Goal: Task Accomplishment & Management: Manage account settings

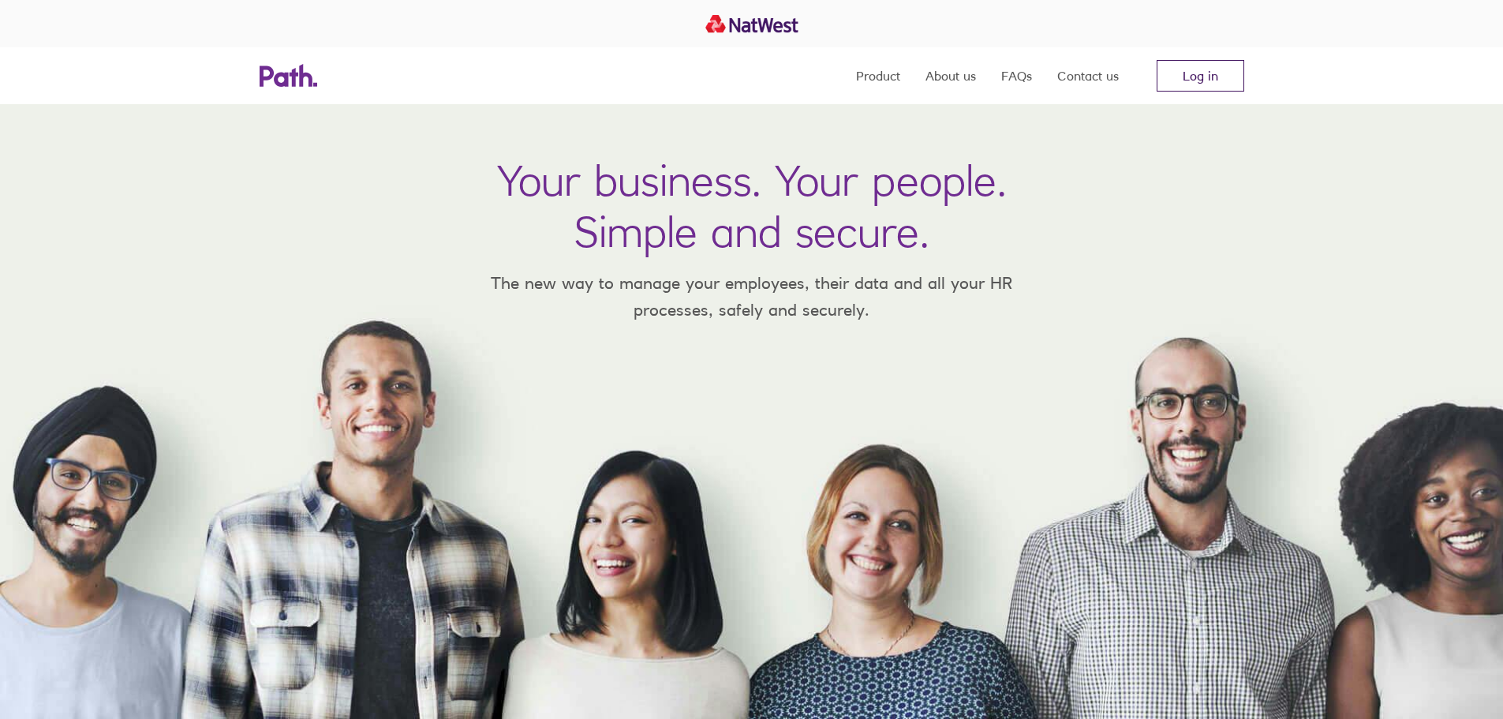
click at [1179, 68] on link "Log in" at bounding box center [1201, 76] width 88 height 32
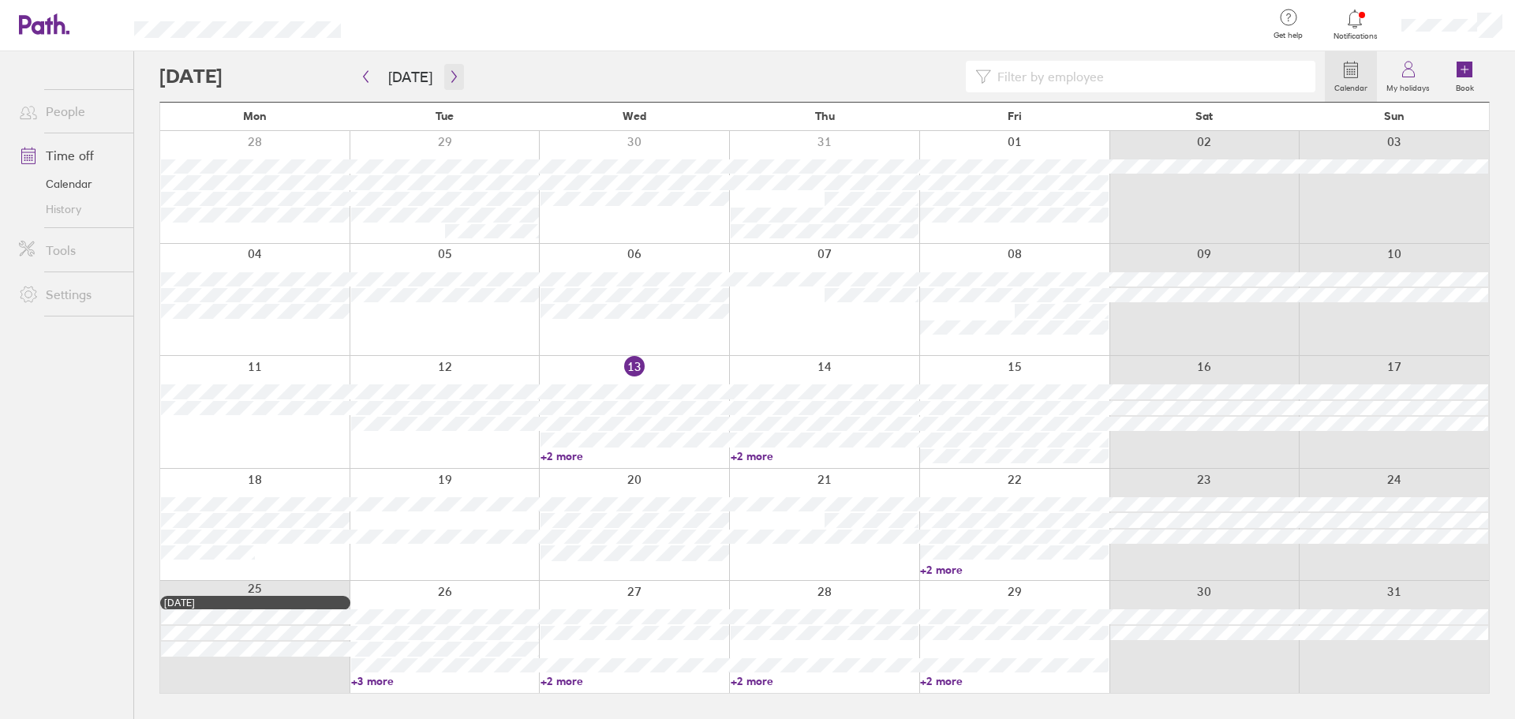
click at [448, 76] on icon "button" at bounding box center [454, 76] width 12 height 13
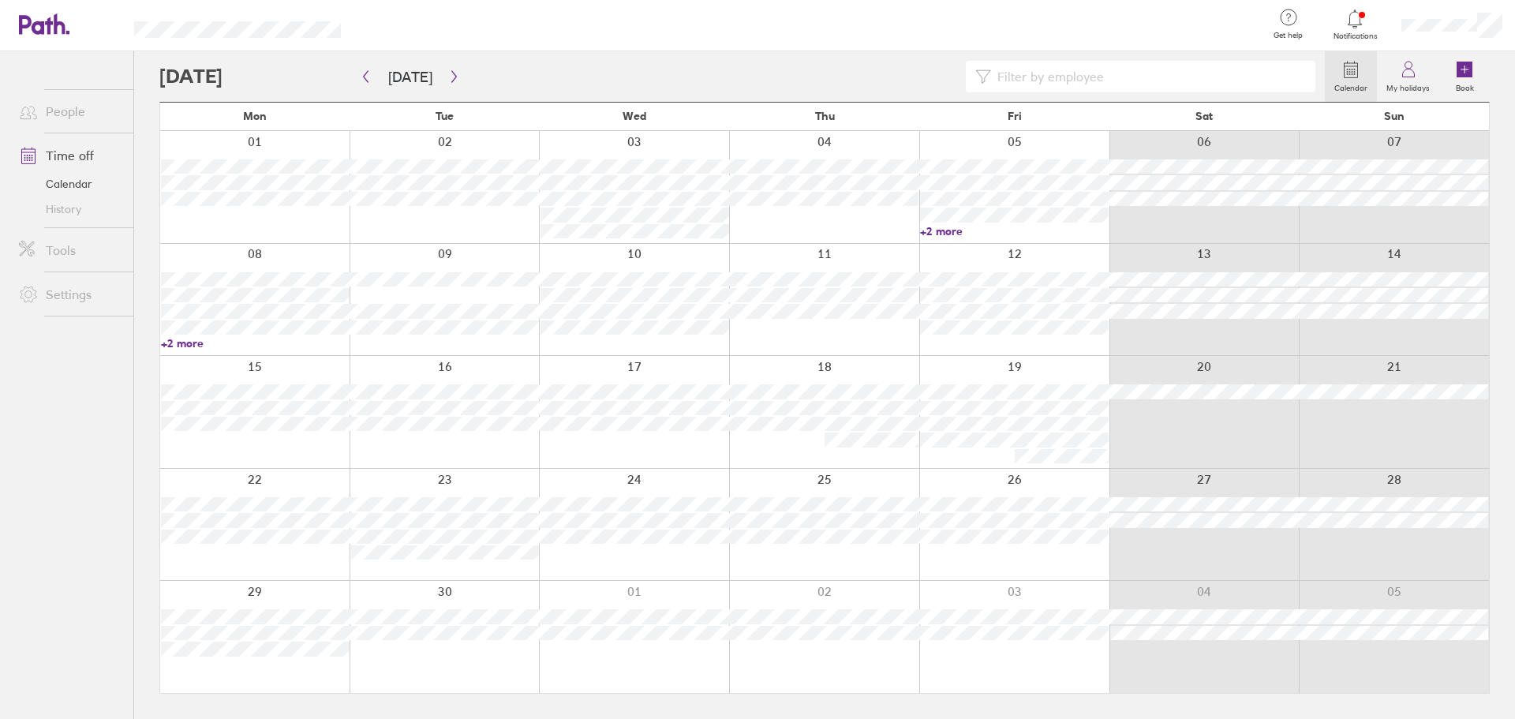
click at [266, 436] on div at bounding box center [254, 412] width 189 height 112
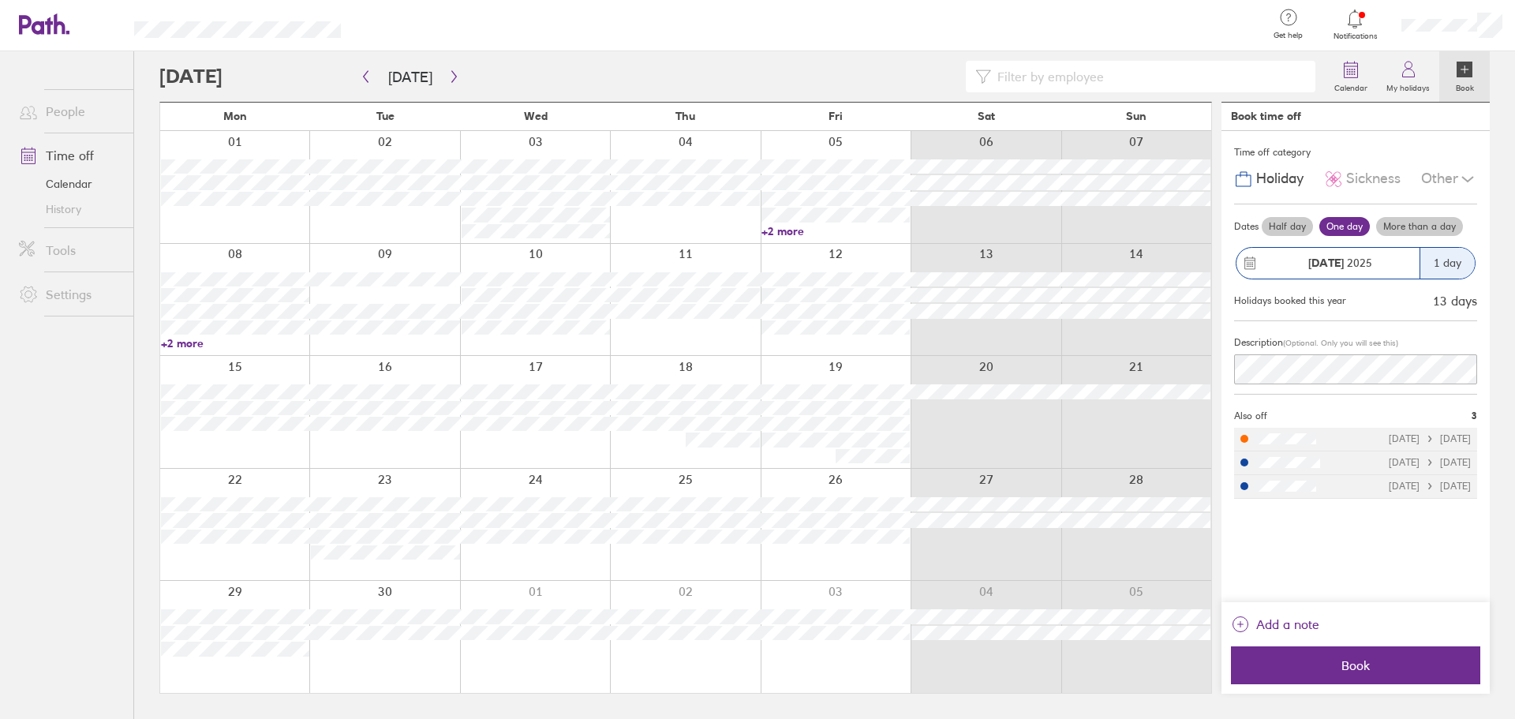
click at [1425, 223] on label "More than a day" at bounding box center [1419, 226] width 87 height 19
click at [0, 0] on input "More than a day" at bounding box center [0, 0] width 0 height 0
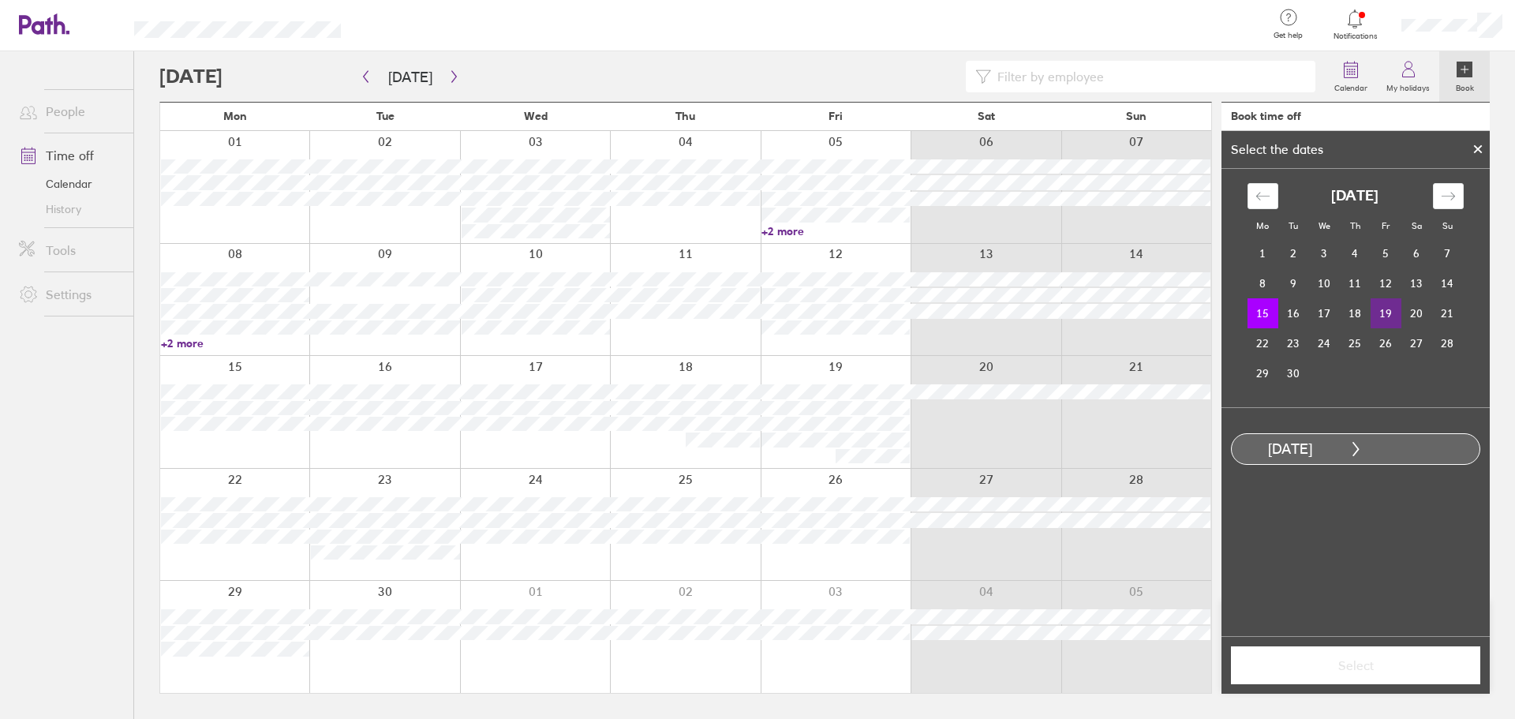
click at [1384, 318] on td "19" at bounding box center [1386, 313] width 31 height 30
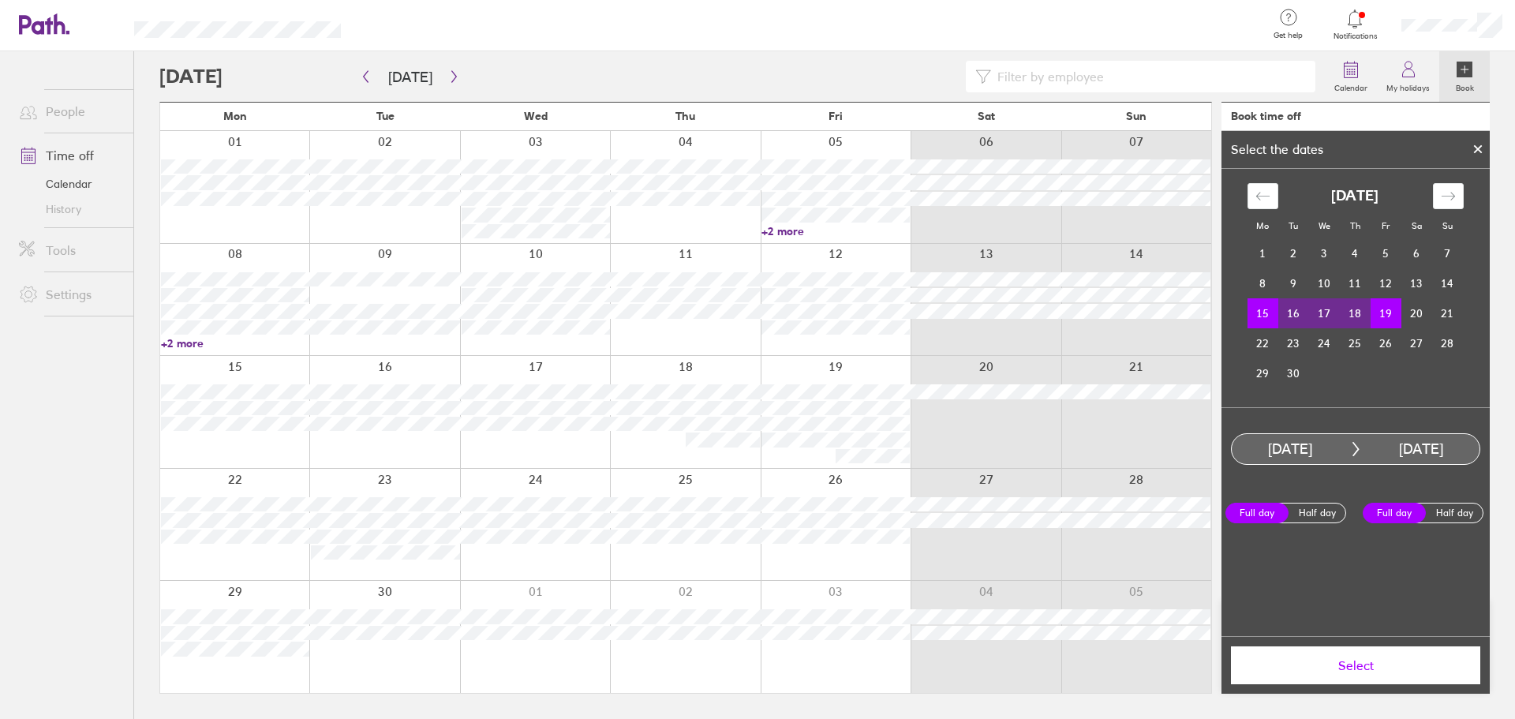
click at [1367, 678] on button "Select" at bounding box center [1355, 665] width 249 height 38
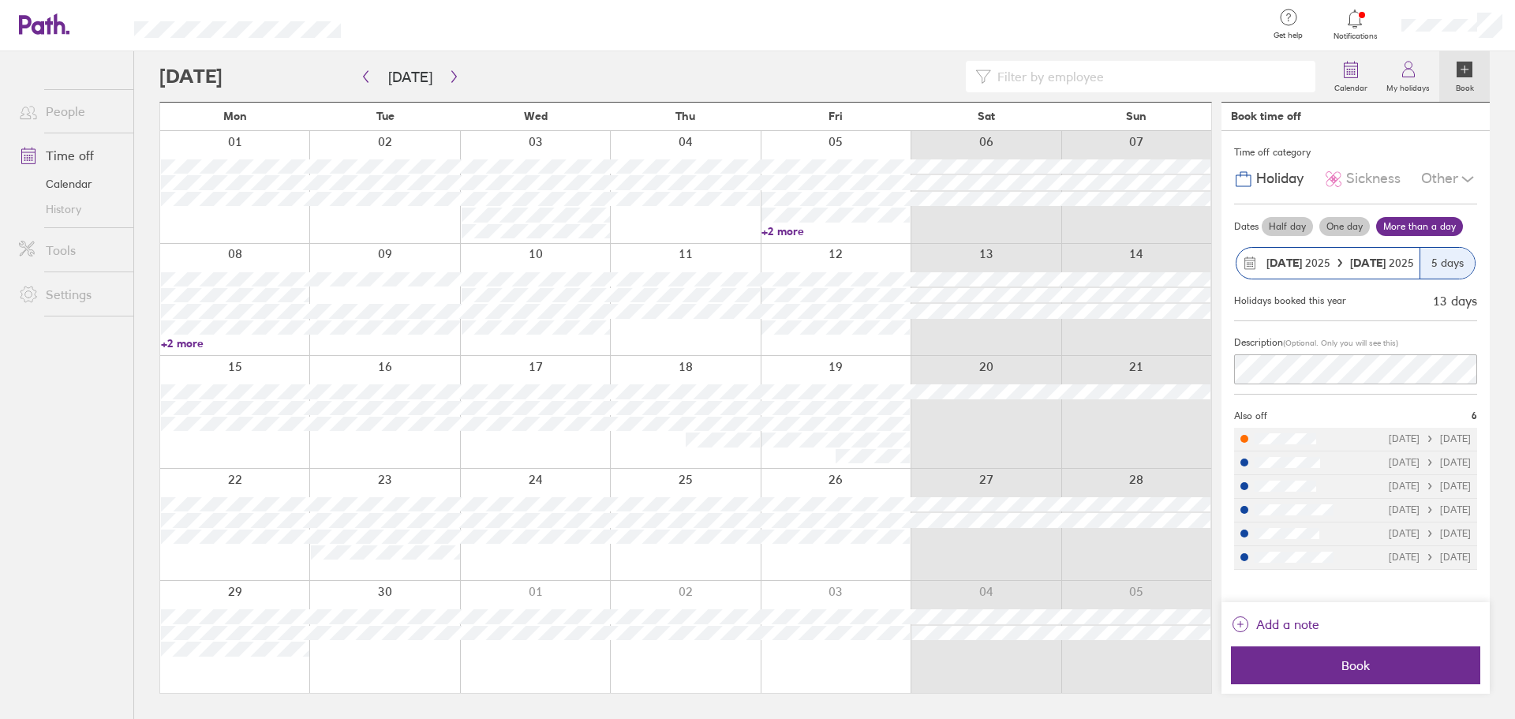
click at [262, 469] on div at bounding box center [234, 525] width 149 height 112
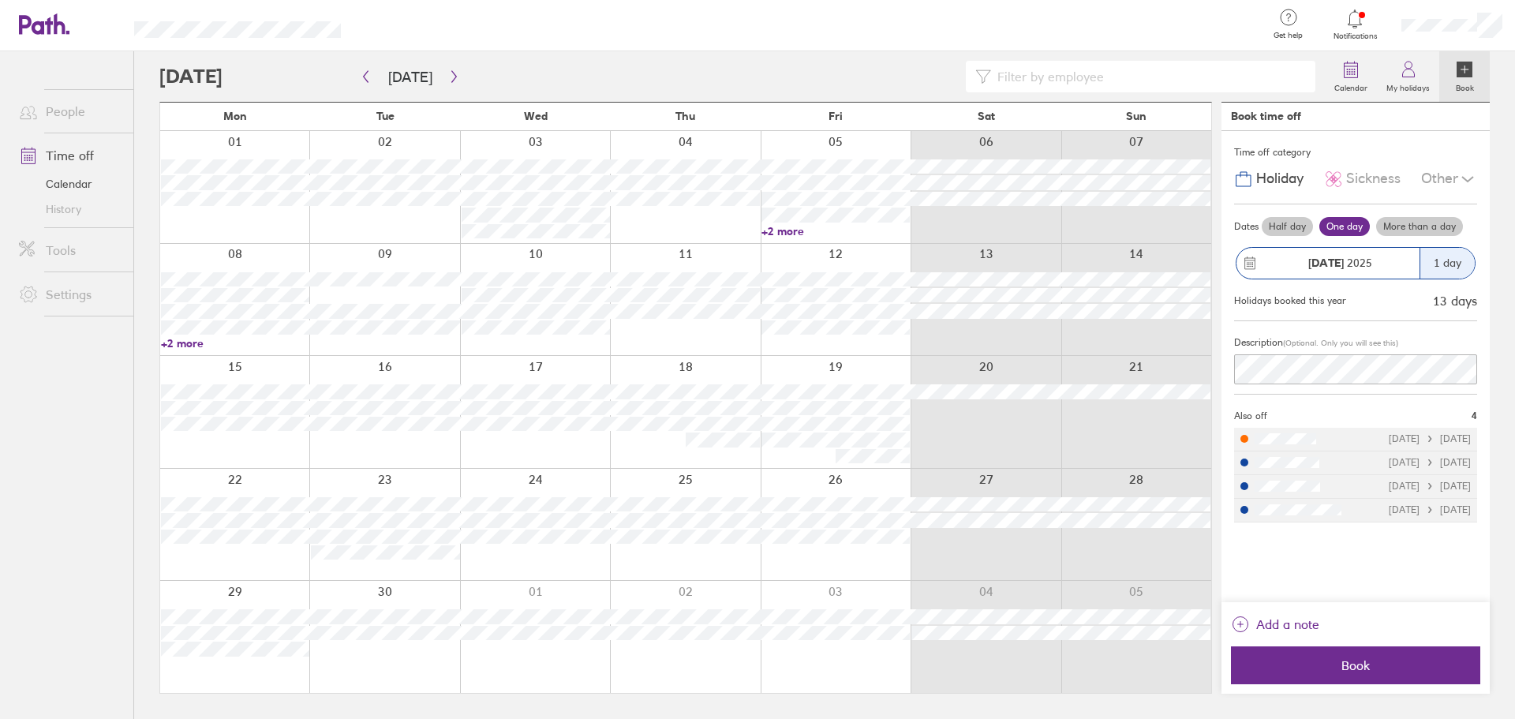
click at [43, 548] on ul "People Time off Calendar History Tools Settings" at bounding box center [66, 359] width 133 height 616
click at [1470, 171] on icon at bounding box center [1467, 179] width 19 height 19
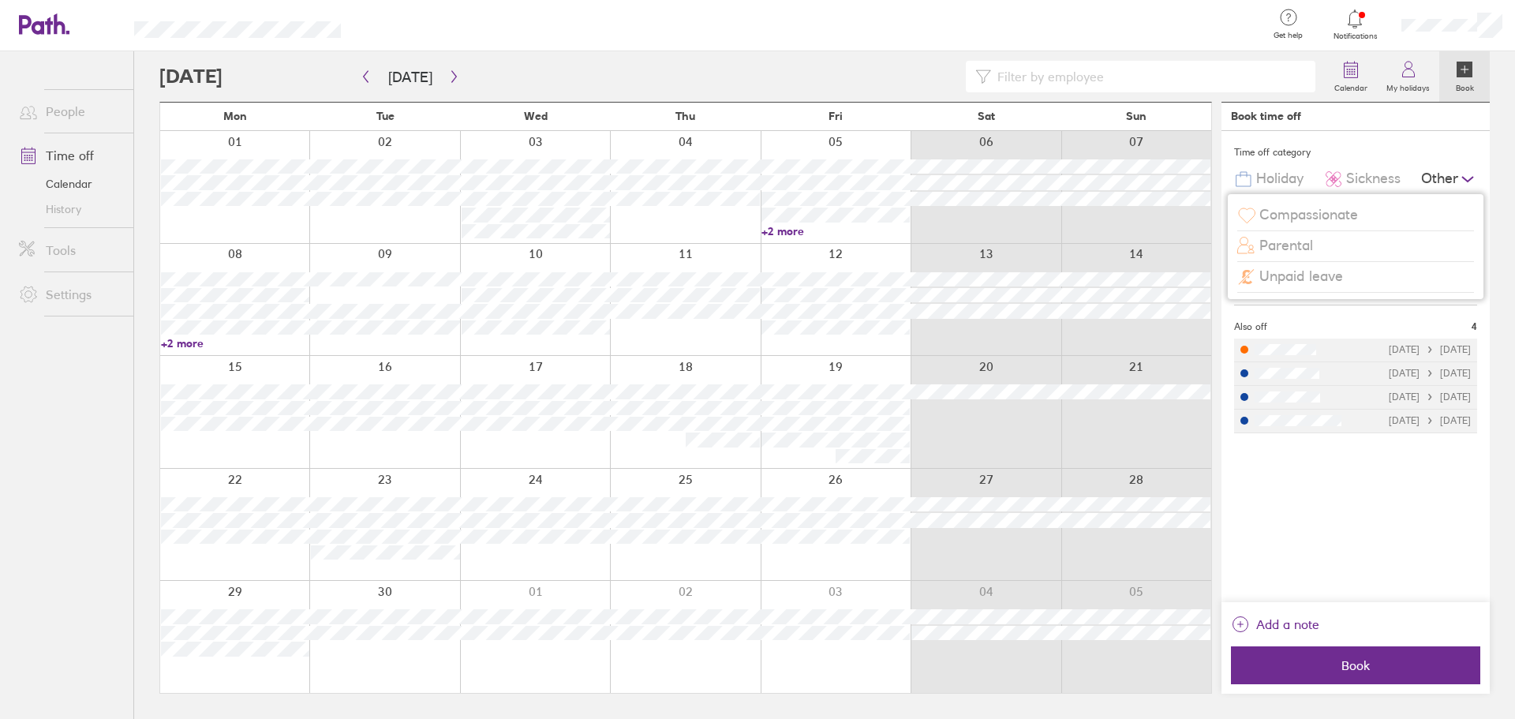
click at [1470, 171] on icon at bounding box center [1467, 179] width 19 height 19
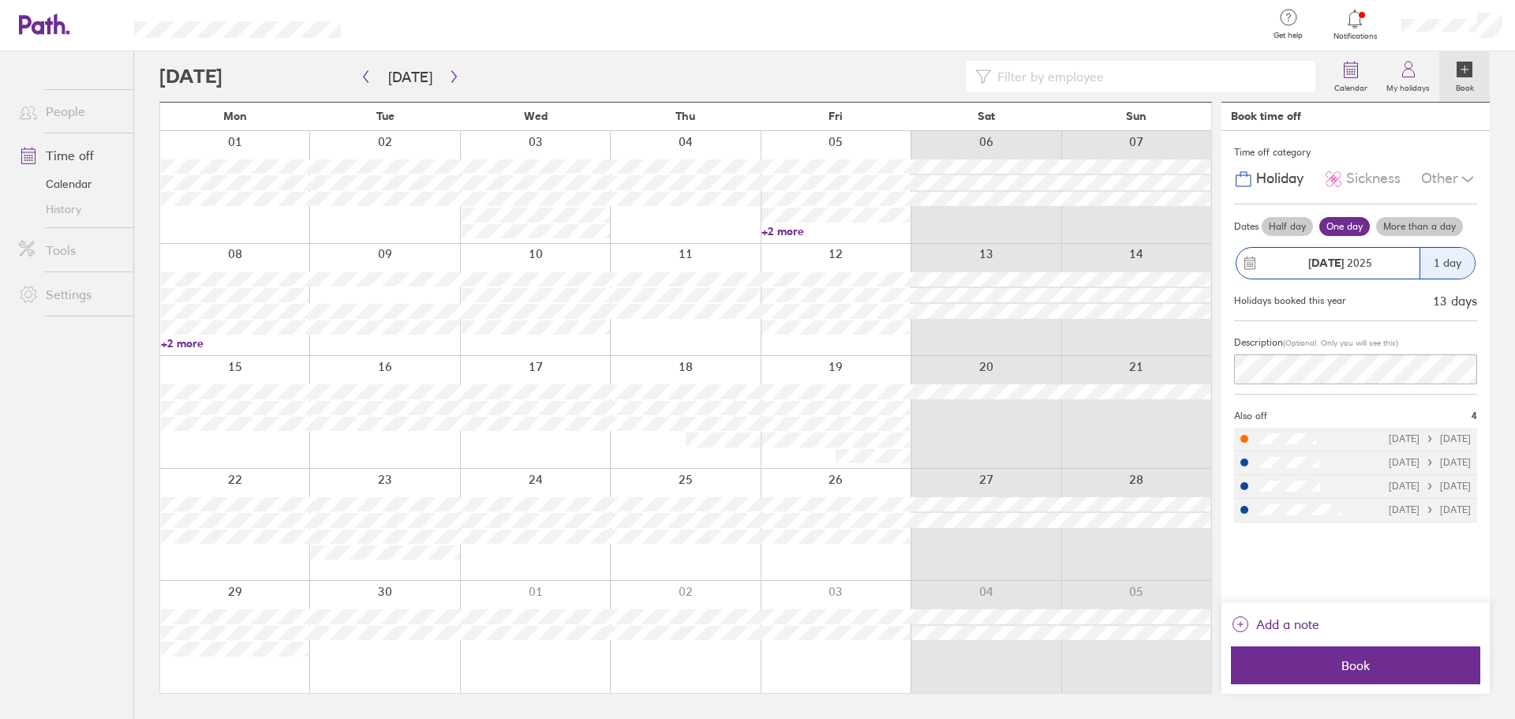
click at [249, 474] on div at bounding box center [234, 525] width 149 height 112
click at [1410, 227] on label "More than a day" at bounding box center [1419, 226] width 87 height 19
click at [0, 0] on input "More than a day" at bounding box center [0, 0] width 0 height 0
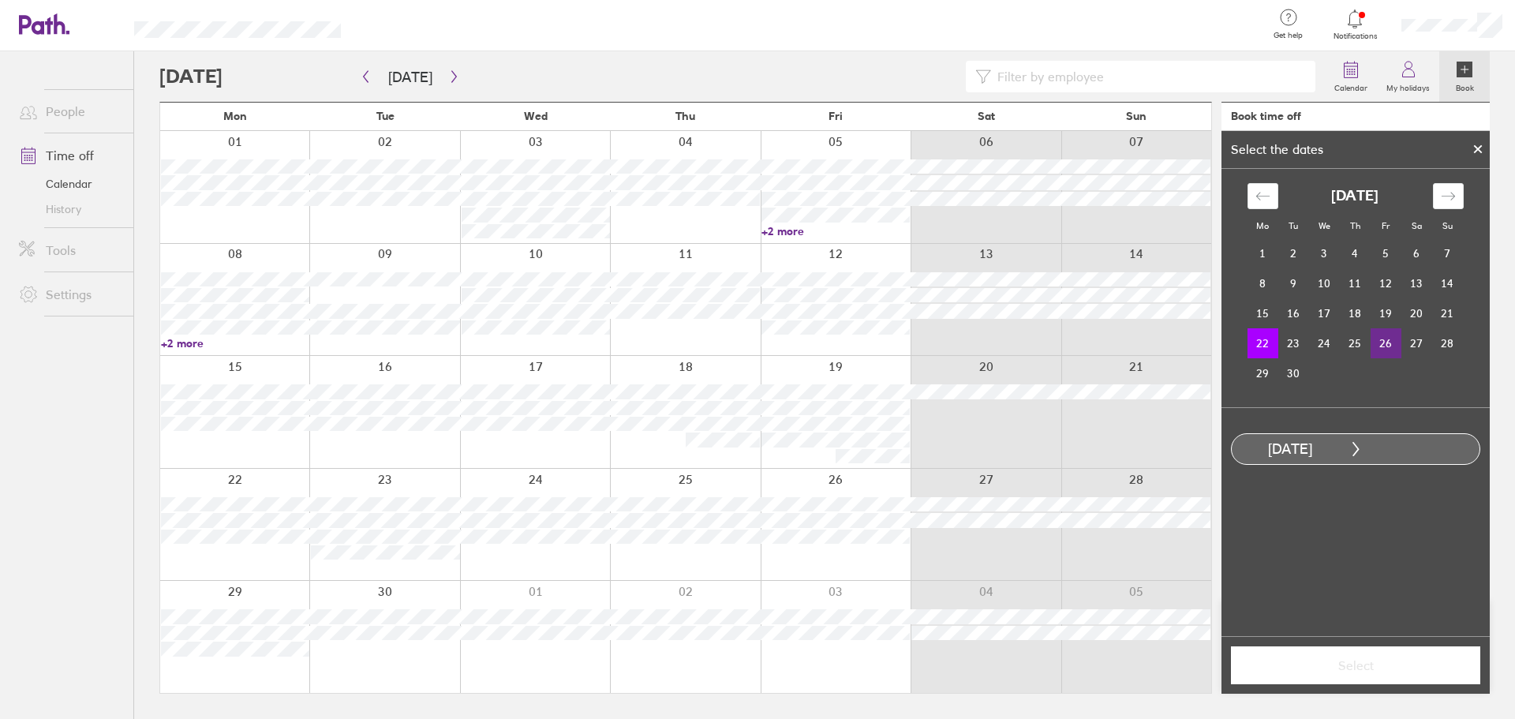
click at [1391, 344] on td "26" at bounding box center [1386, 343] width 31 height 30
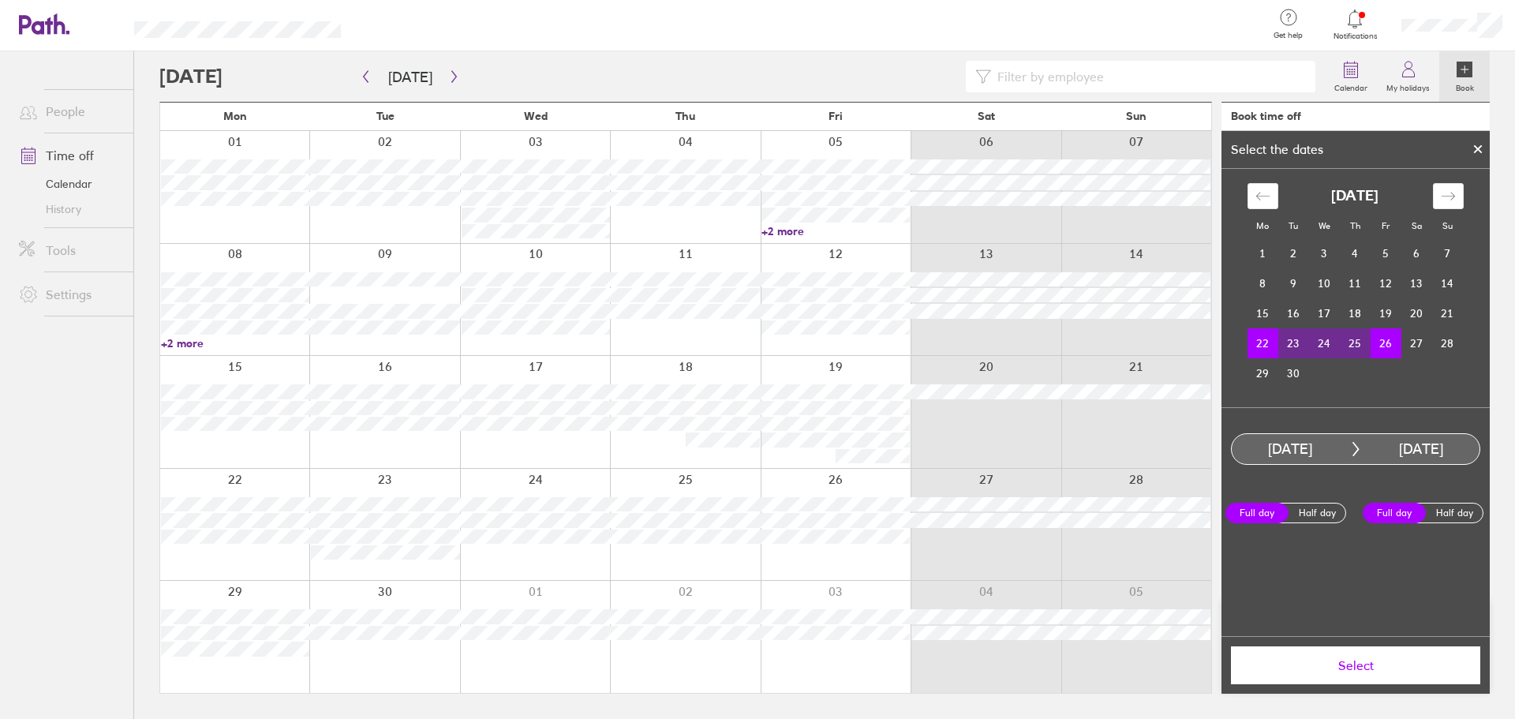
click at [1320, 663] on span "Select" at bounding box center [1355, 665] width 227 height 14
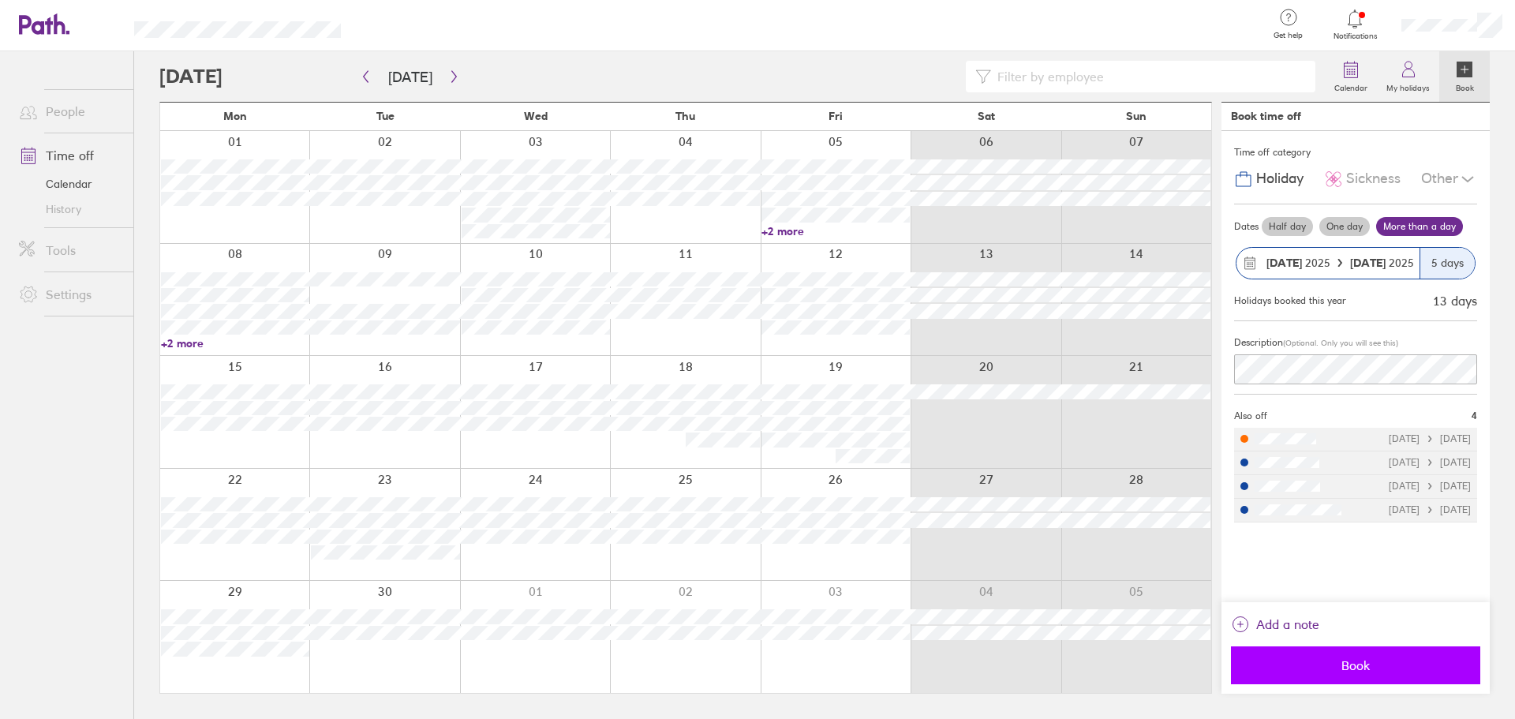
click at [1304, 669] on span "Book" at bounding box center [1355, 665] width 227 height 14
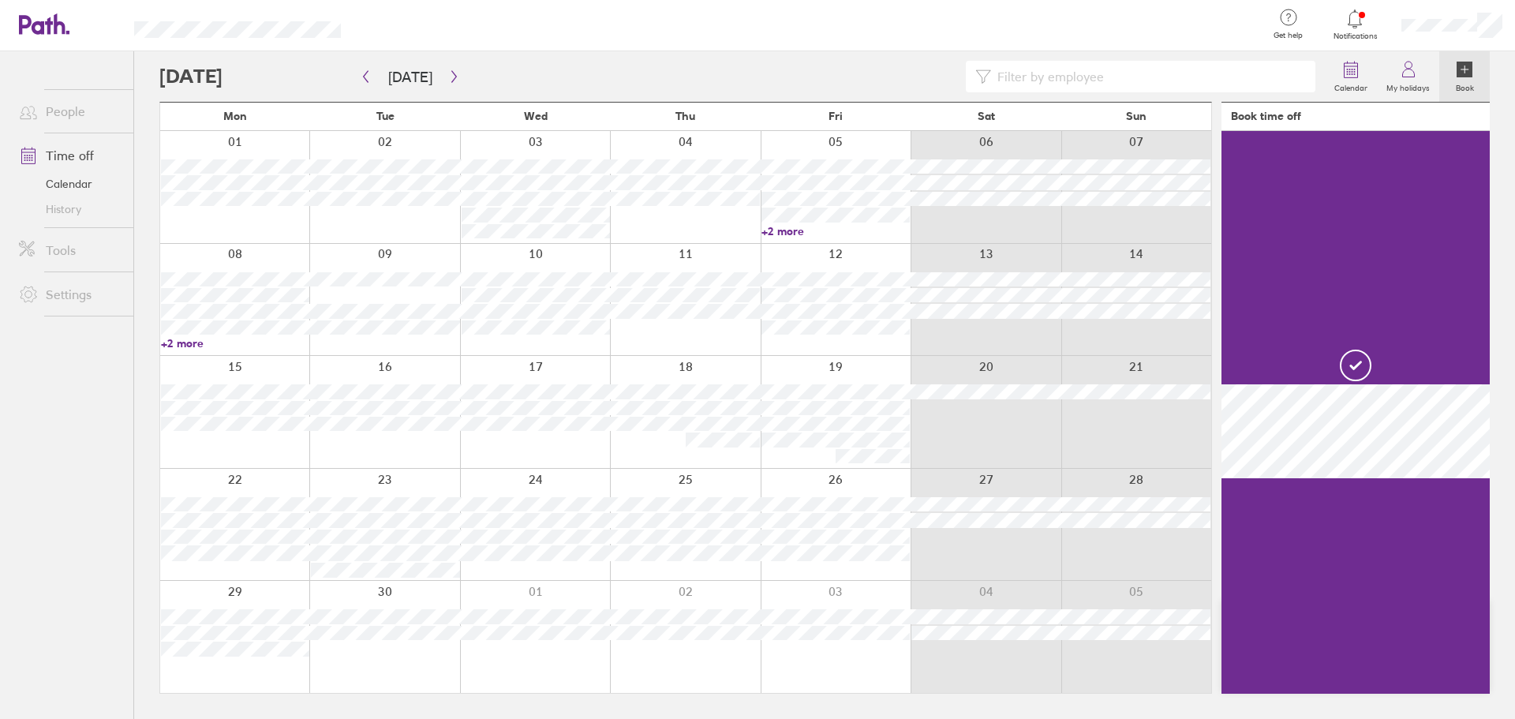
click at [4, 451] on ul "People Time off Calendar History Tools Settings" at bounding box center [66, 359] width 133 height 616
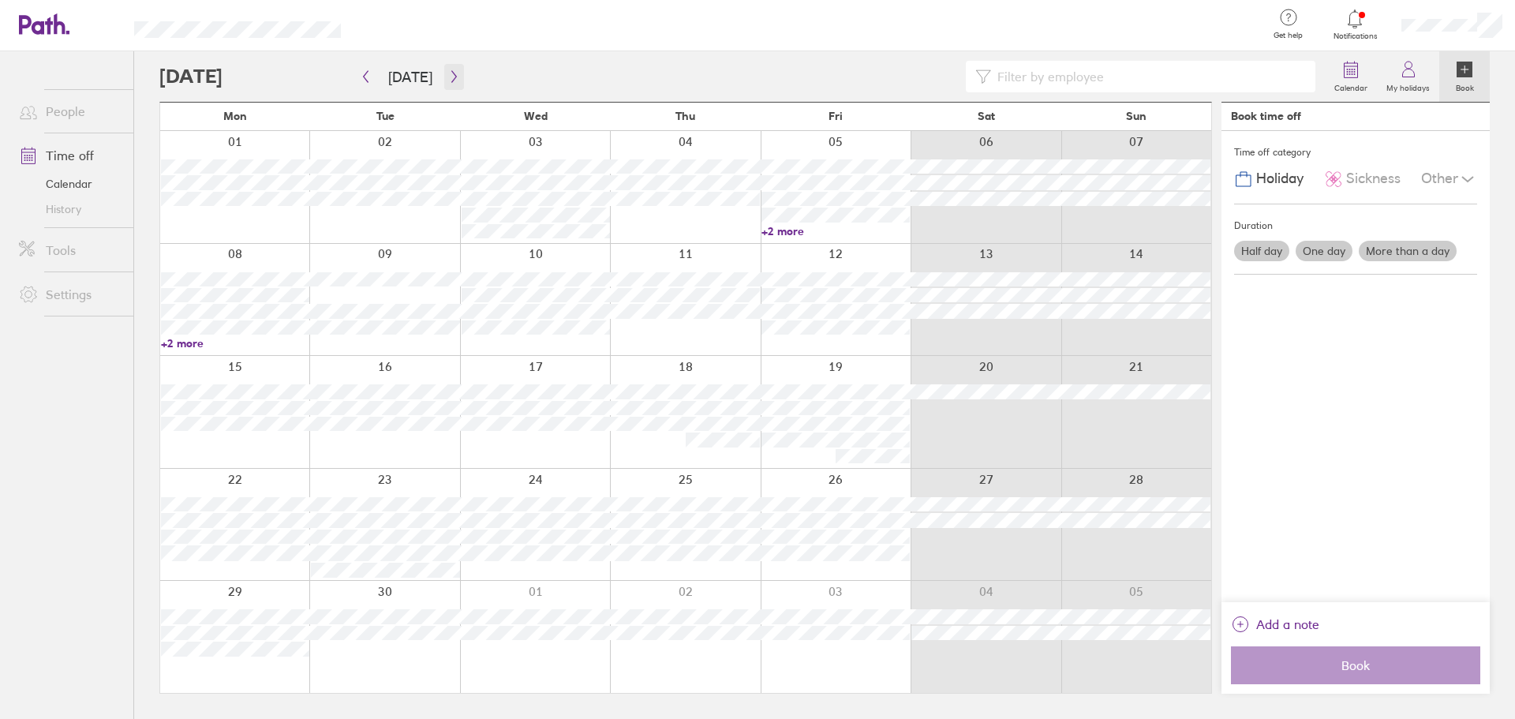
click at [444, 83] on button "button" at bounding box center [454, 77] width 20 height 26
